Goal: Obtain resource: Obtain resource

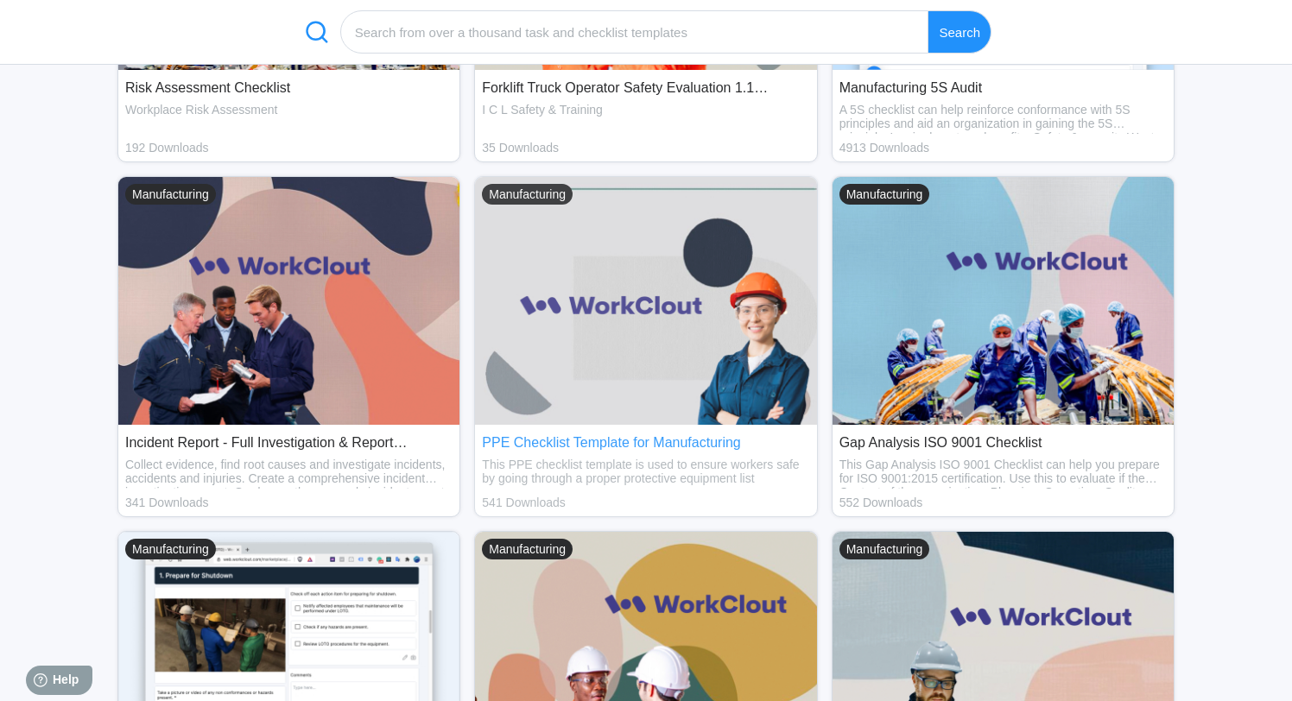
scroll to position [1428, 0]
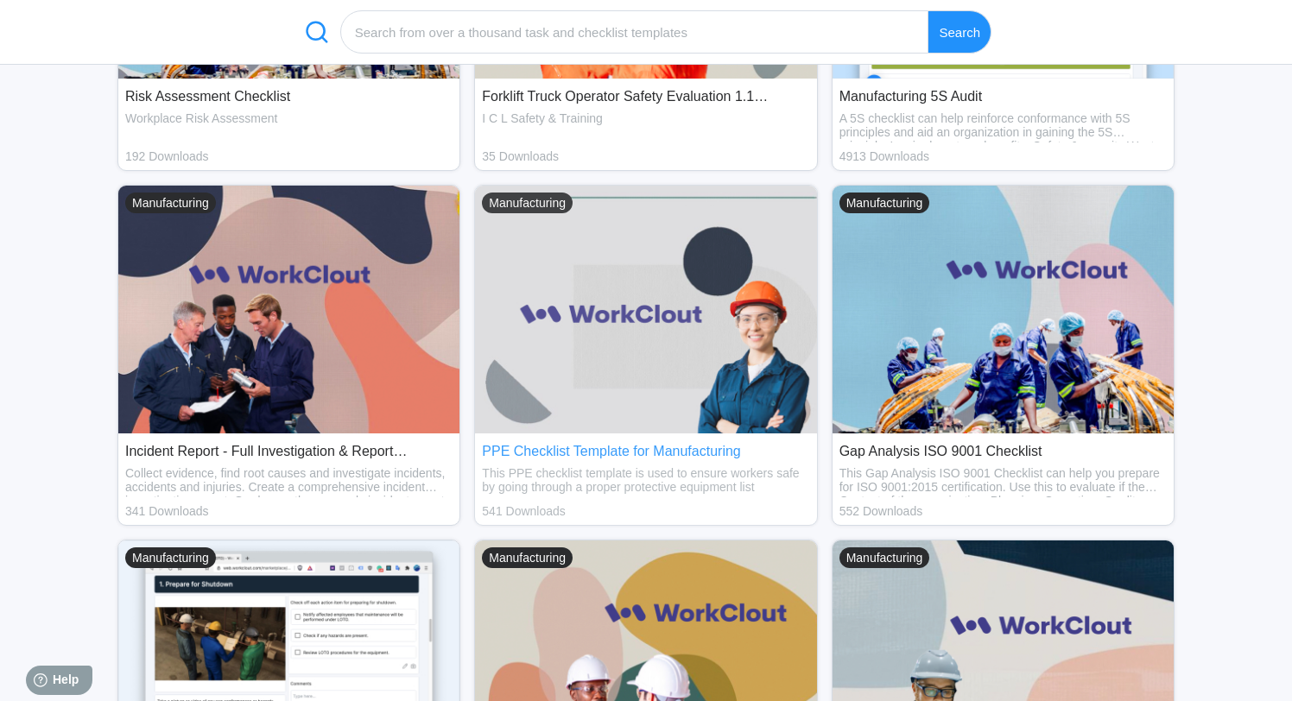
click at [622, 444] on div "PPE Checklist Template for Manufacturing" at bounding box center [645, 452] width 327 height 16
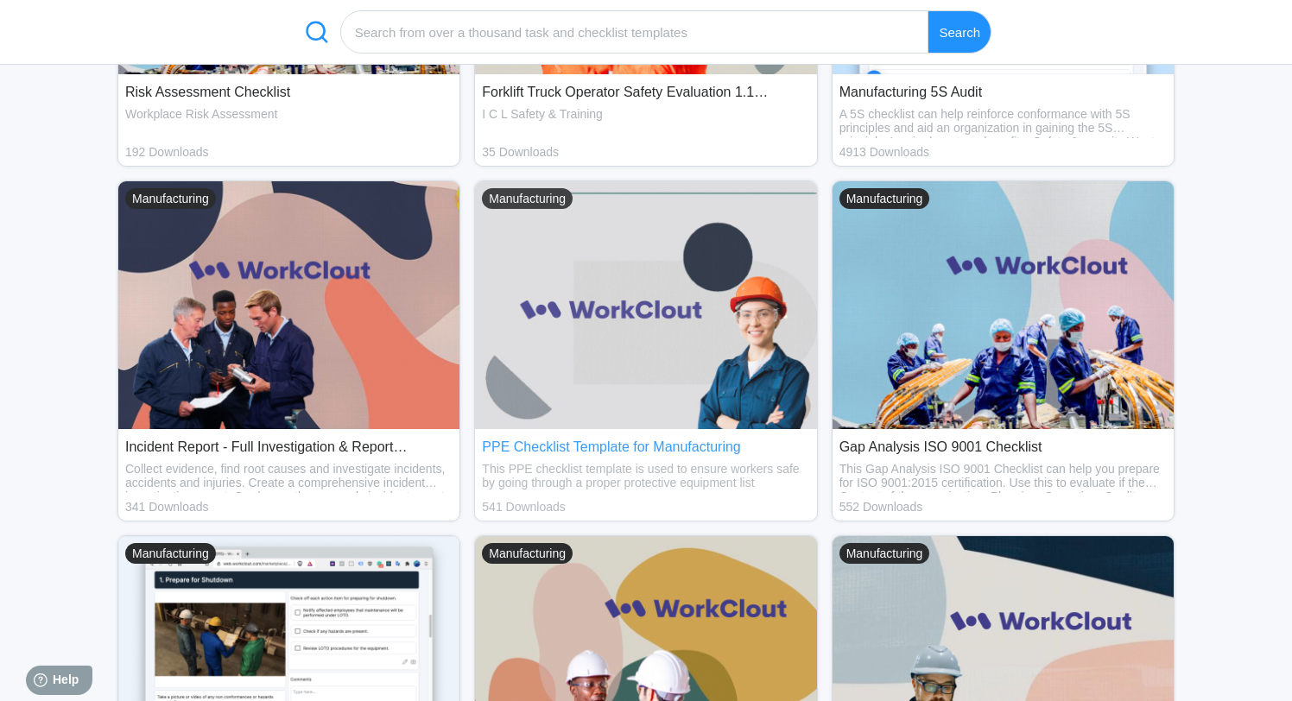
scroll to position [1429, 0]
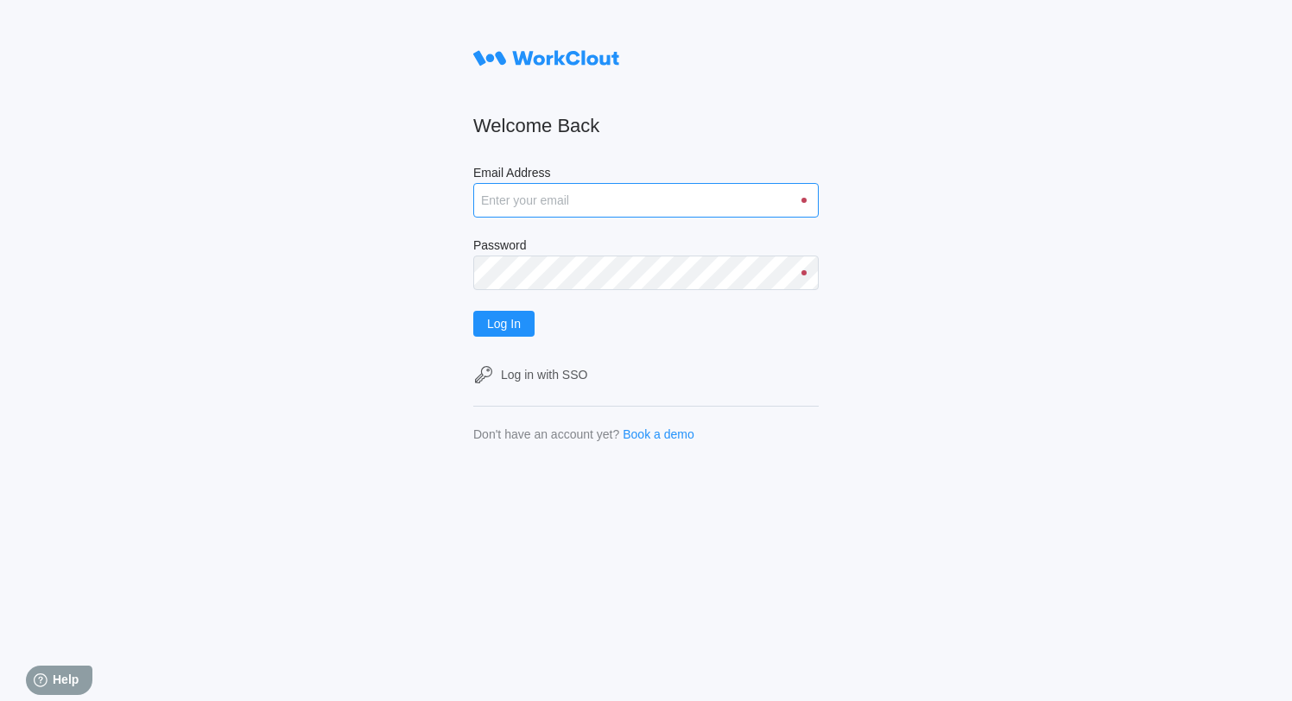
click at [558, 200] on input "Email Address" at bounding box center [645, 200] width 345 height 35
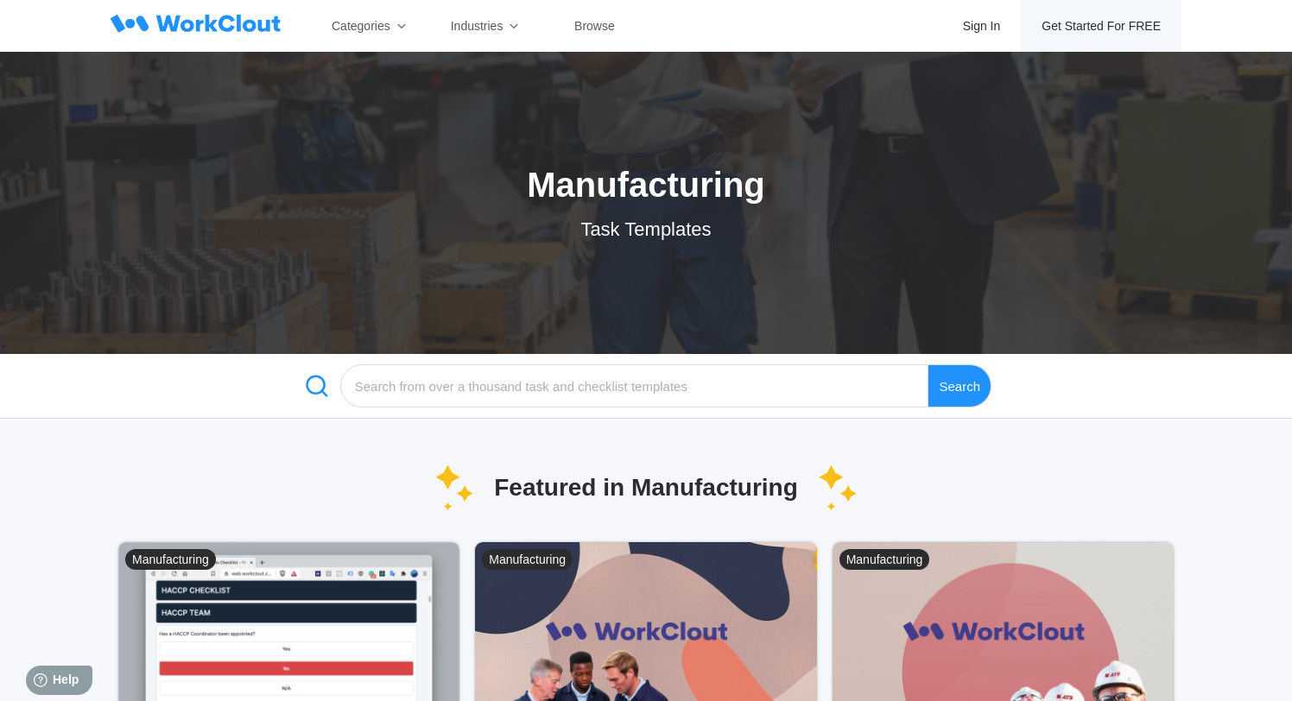
click at [1064, 23] on div "Get Started For FREE" at bounding box center [1101, 26] width 119 height 14
